Goal: Information Seeking & Learning: Understand process/instructions

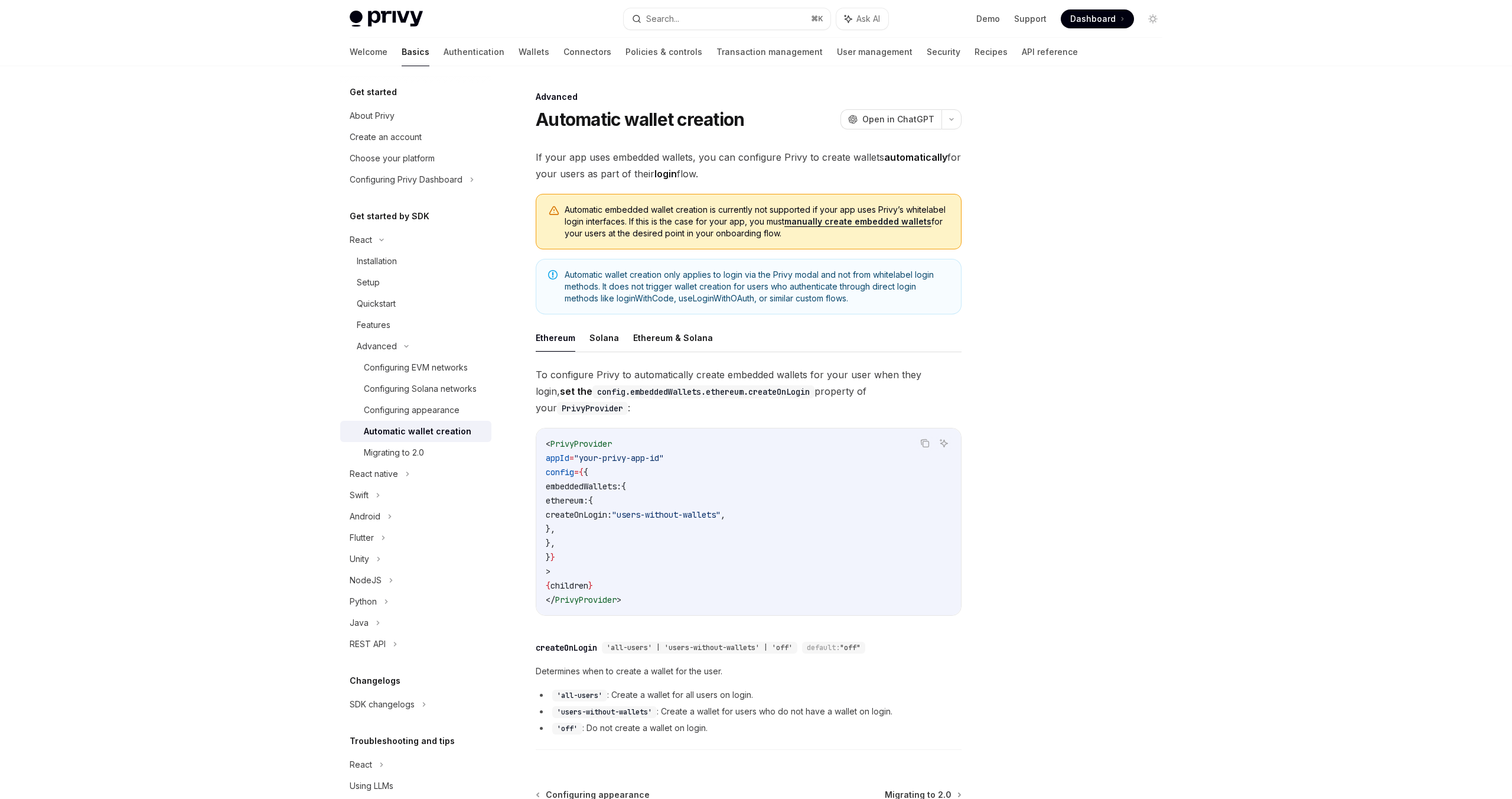
scroll to position [116, 0]
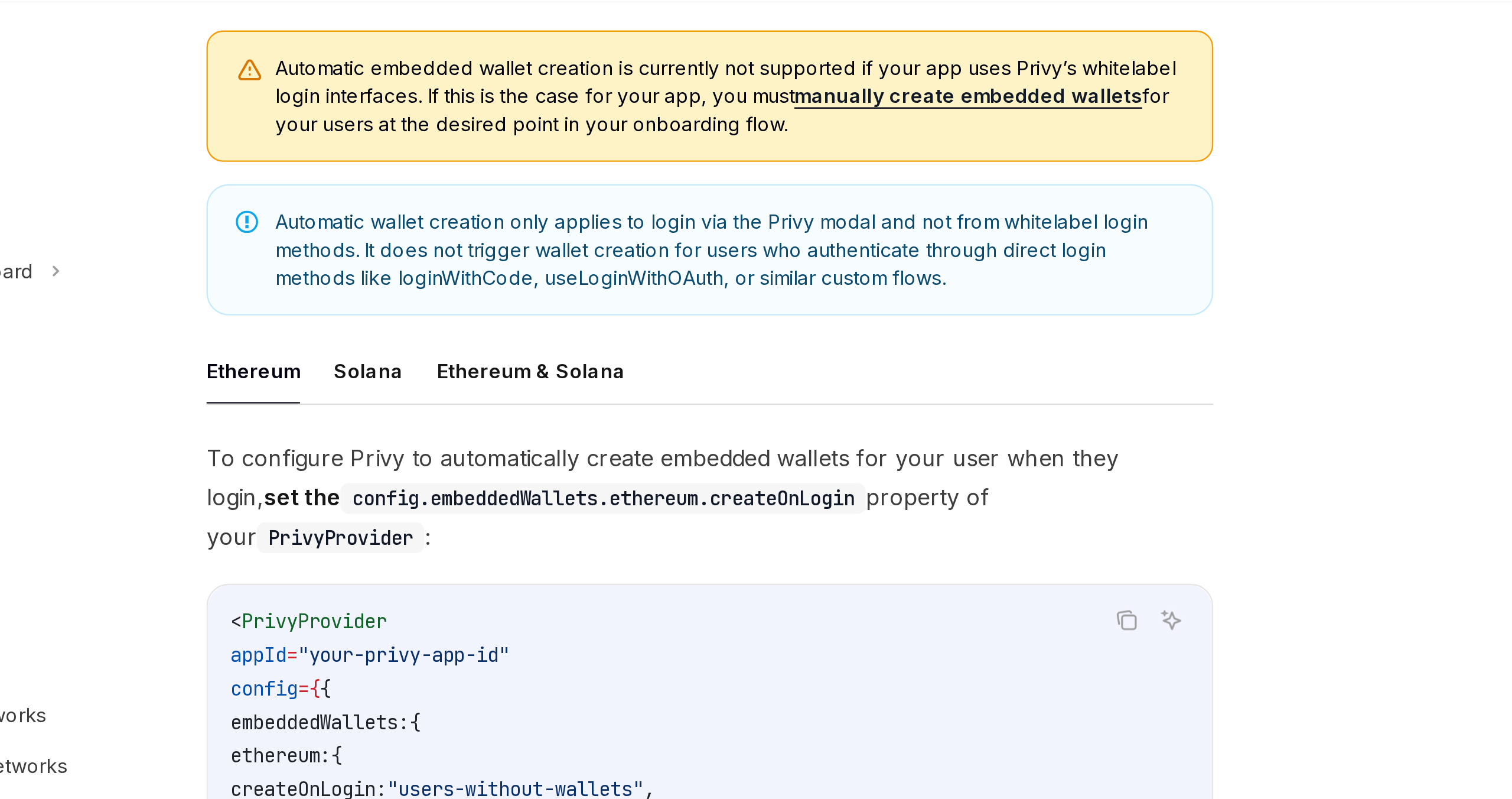
click at [824, 113] on span "Automatic embedded wallet creation is currently not supported if your app uses …" at bounding box center [757, 106] width 385 height 36
click at [824, 107] on link "manually create embedded wallets" at bounding box center [858, 106] width 147 height 11
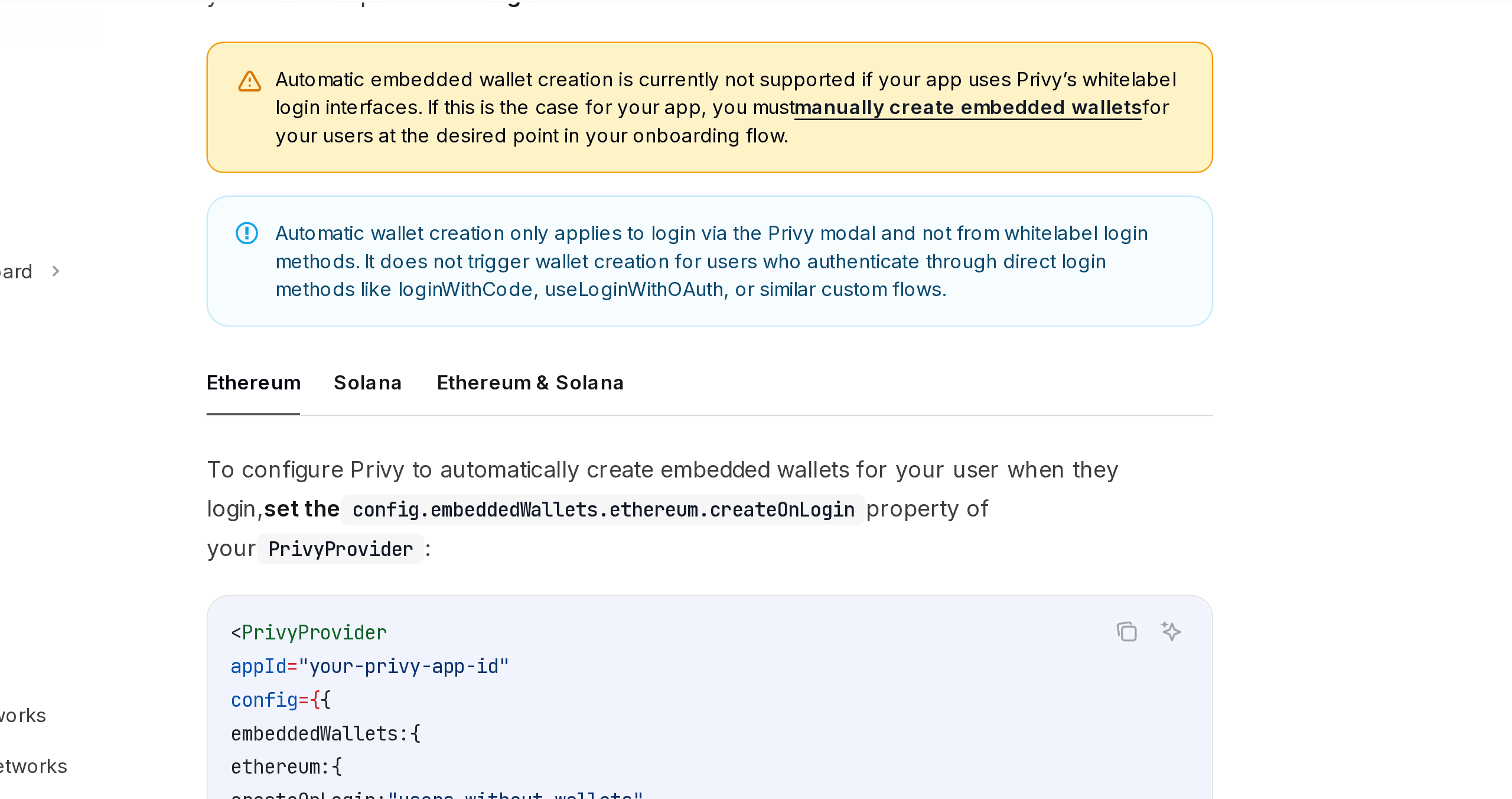
scroll to position [116, 0]
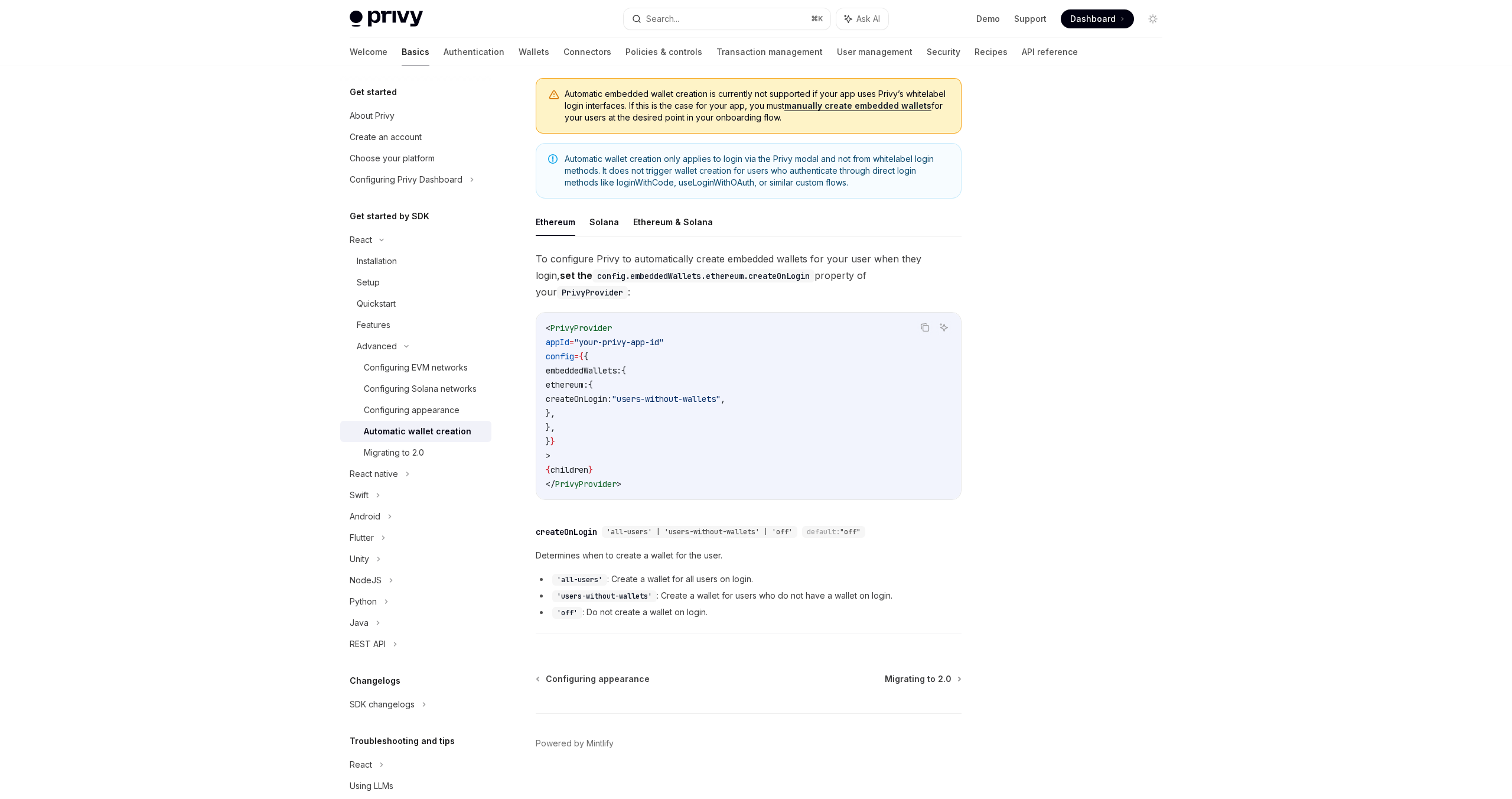
click at [832, 107] on link "manually create embedded wallets" at bounding box center [858, 106] width 147 height 11
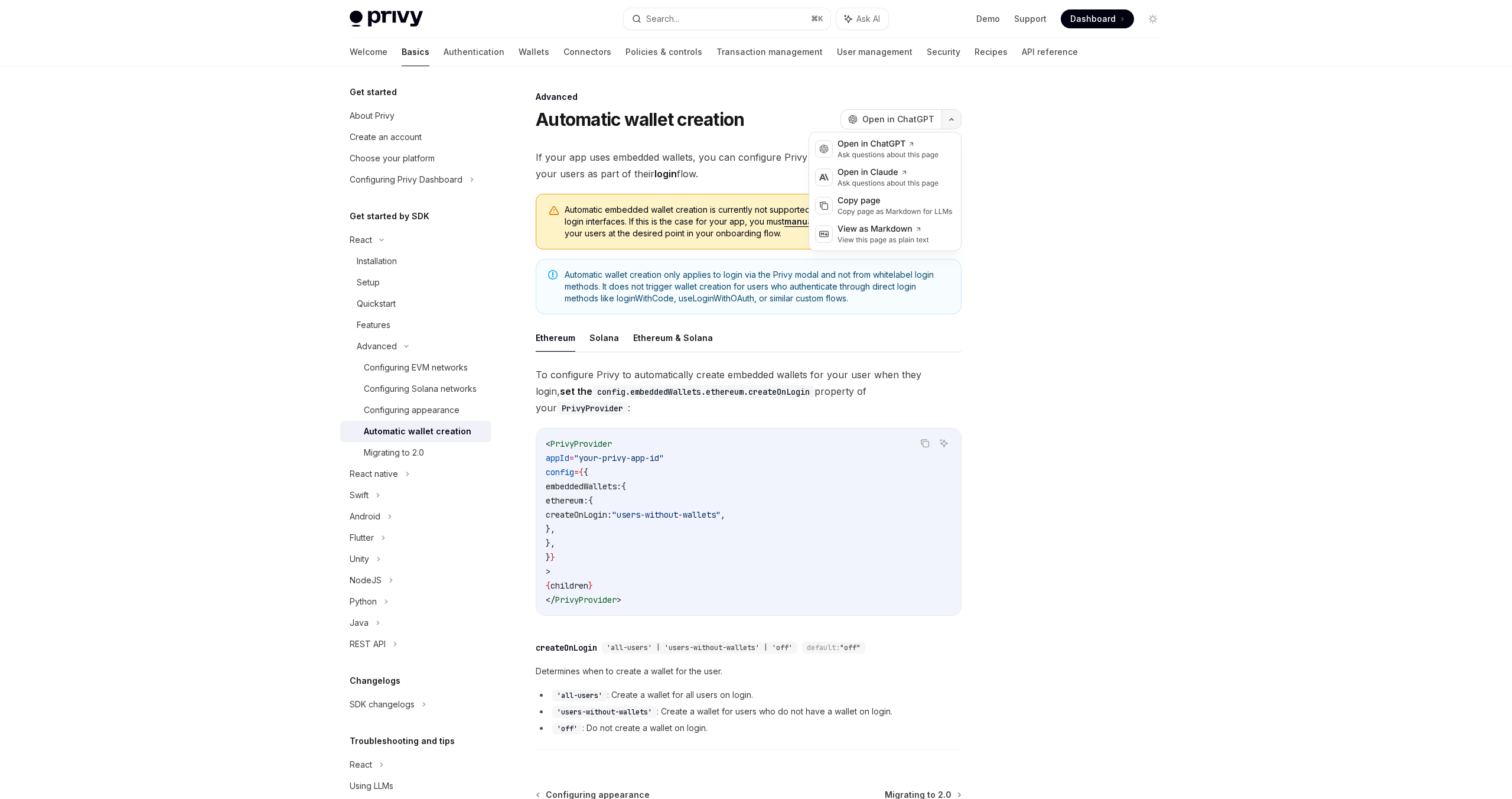
click at [944, 125] on button "button" at bounding box center [951, 119] width 20 height 20
click at [507, 218] on div "Get started About Privy Create an account Choose your platform Configuring Priv…" at bounding box center [425, 433] width 170 height 733
click at [869, 223] on link "manually create embedded wallets" at bounding box center [858, 222] width 147 height 11
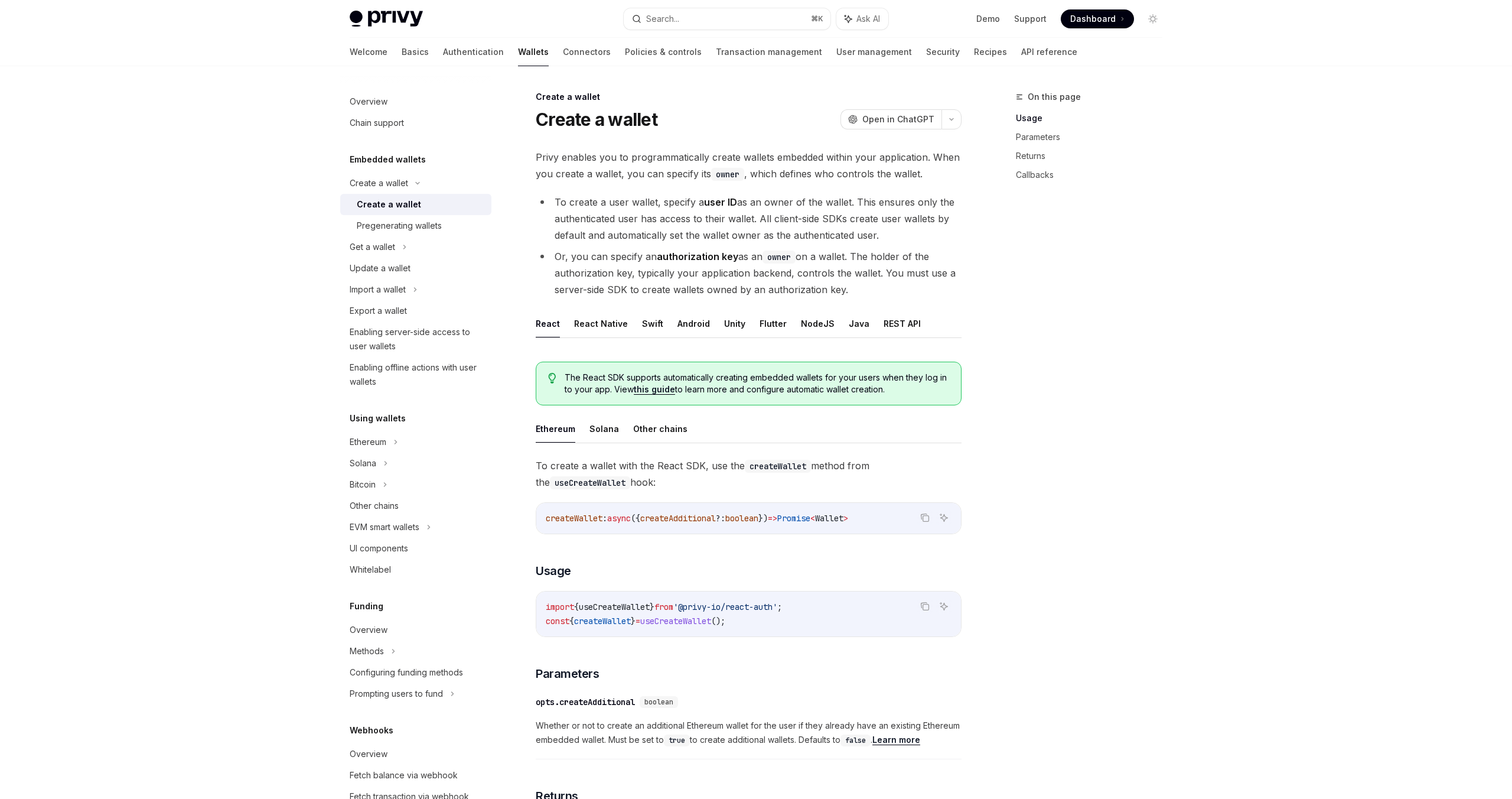
type textarea "*"
